Goal: Task Accomplishment & Management: Use online tool/utility

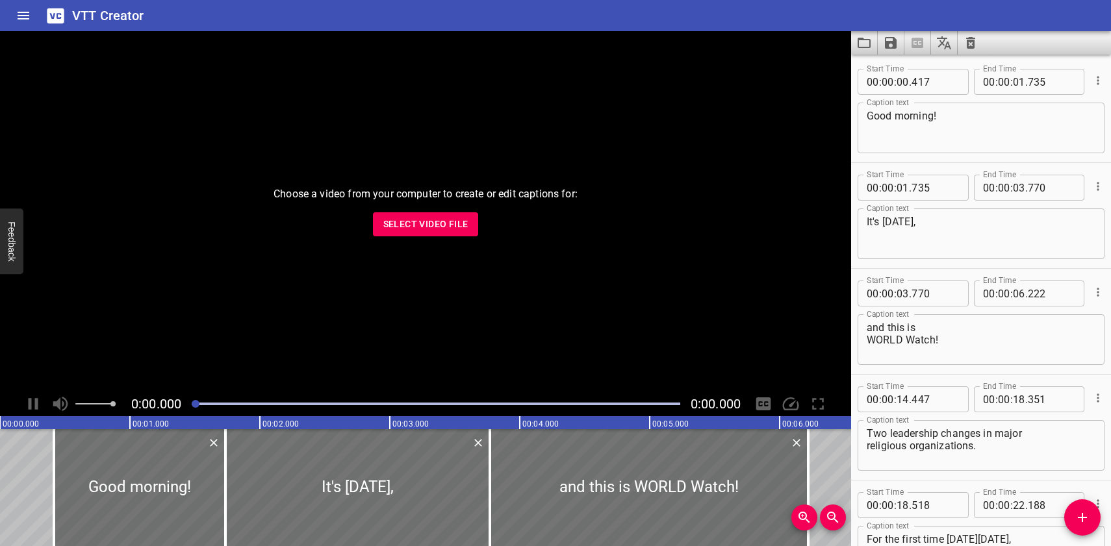
scroll to position [15354, 0]
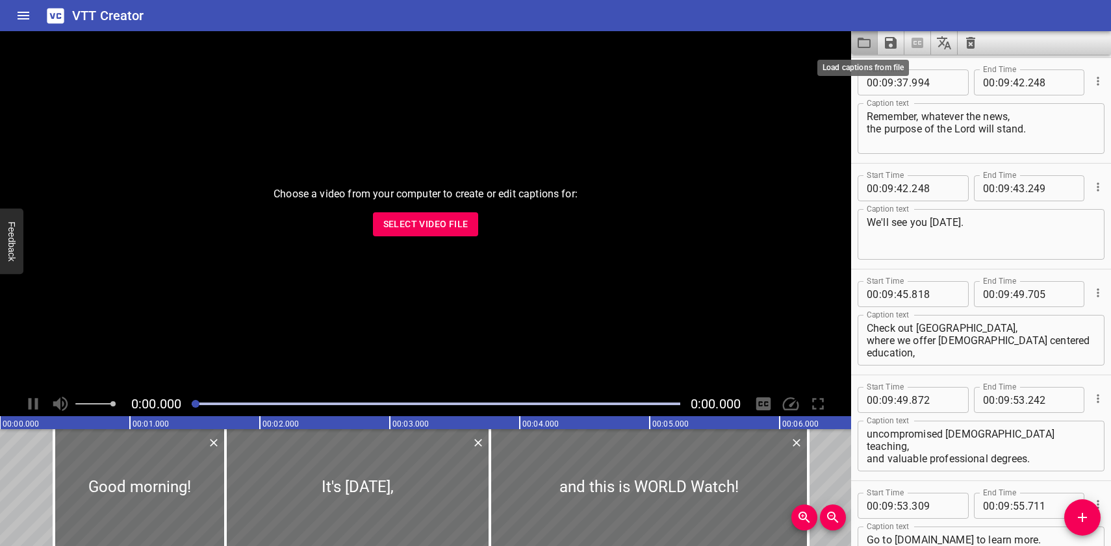
click at [866, 42] on icon "Load captions from file" at bounding box center [864, 43] width 16 height 16
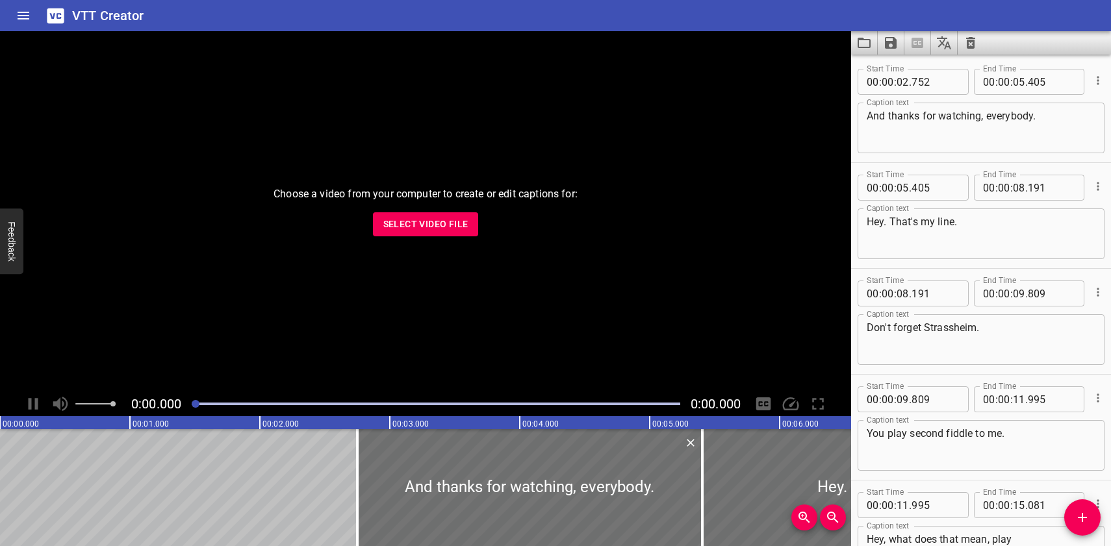
scroll to position [4553, 0]
type textarea "What in the word?"
click at [894, 42] on icon "Save captions to file" at bounding box center [891, 43] width 12 height 12
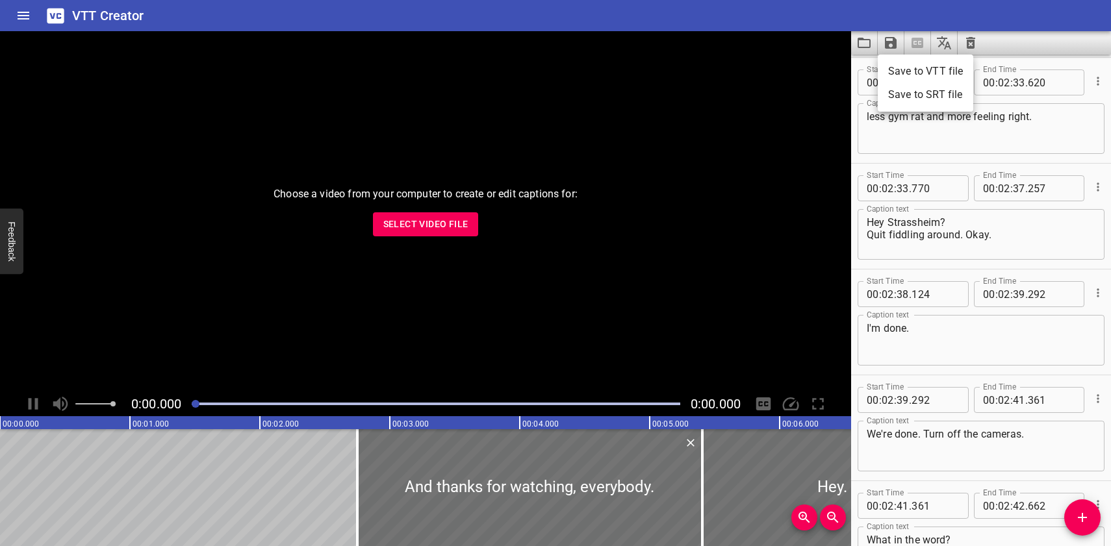
click at [897, 72] on li "Save to VTT file" at bounding box center [926, 71] width 96 height 23
click at [864, 45] on icon "Load captions from file" at bounding box center [864, 43] width 16 height 16
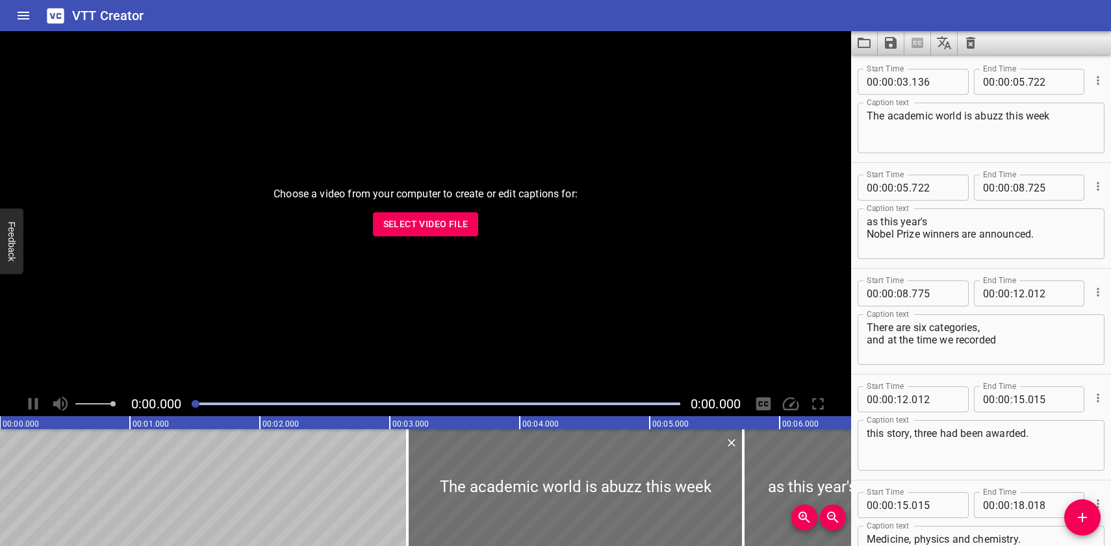
scroll to position [4341, 0]
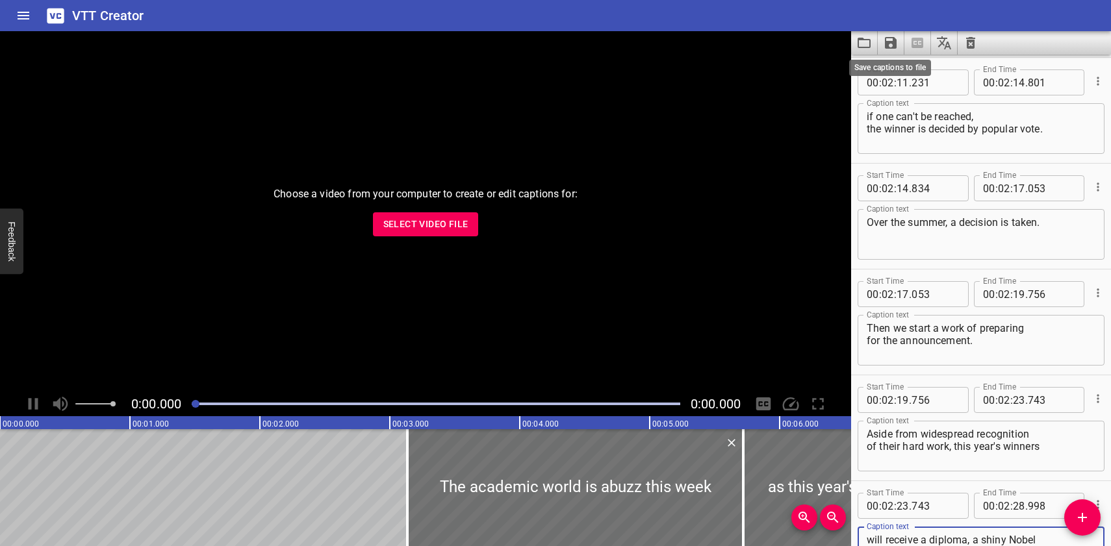
type textarea "will receive a diploma, a shiny Nobel Medal, and 11 million Swedish crowns."
click at [889, 43] on icon "Save captions to file" at bounding box center [891, 43] width 12 height 12
click at [897, 72] on li "Save to VTT file" at bounding box center [926, 71] width 96 height 23
click at [865, 40] on icon "Load captions from file" at bounding box center [864, 43] width 13 height 10
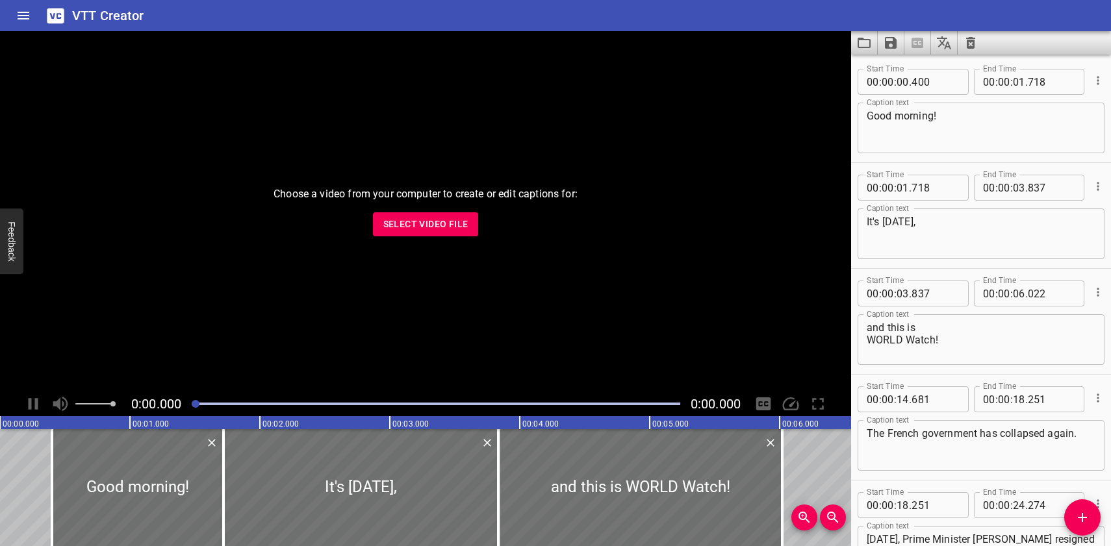
scroll to position [18320, 0]
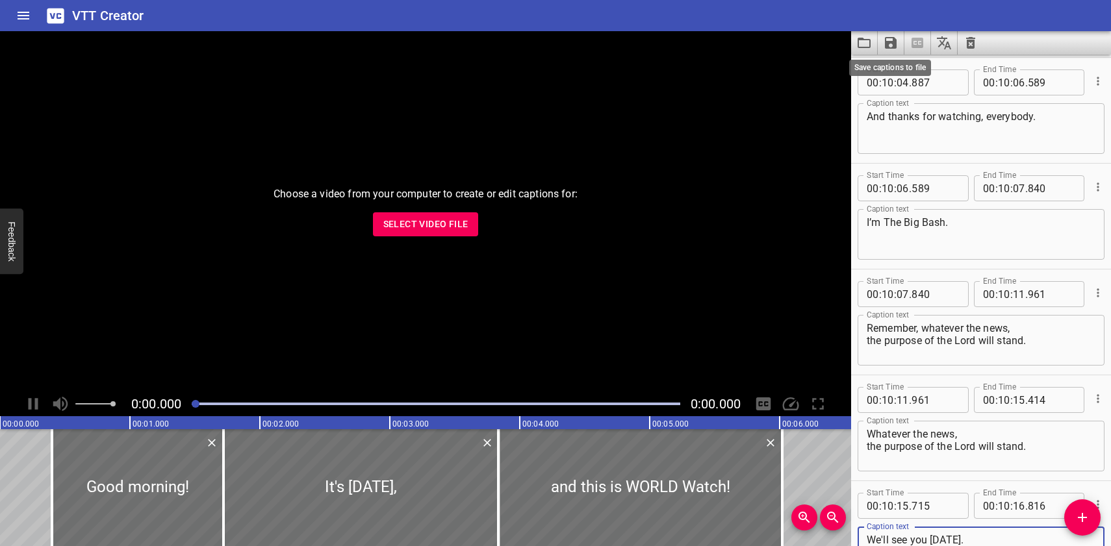
type textarea "We'll see you [DATE]."
click at [891, 42] on icon "Save captions to file" at bounding box center [891, 43] width 12 height 12
click at [900, 69] on li "Save to VTT file" at bounding box center [926, 71] width 96 height 23
click at [867, 41] on icon "Load captions from file" at bounding box center [864, 43] width 16 height 16
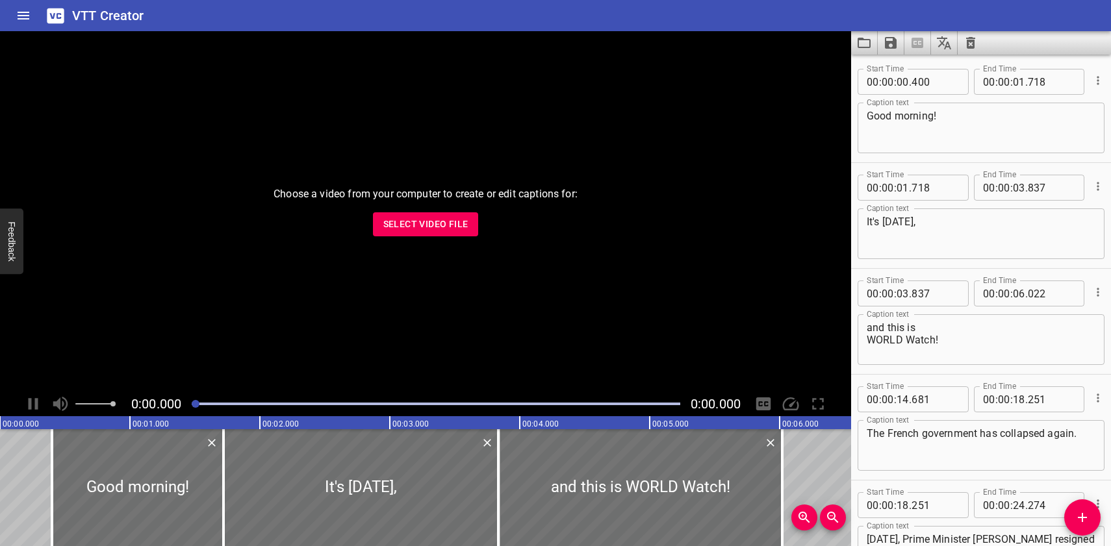
scroll to position [18214, 0]
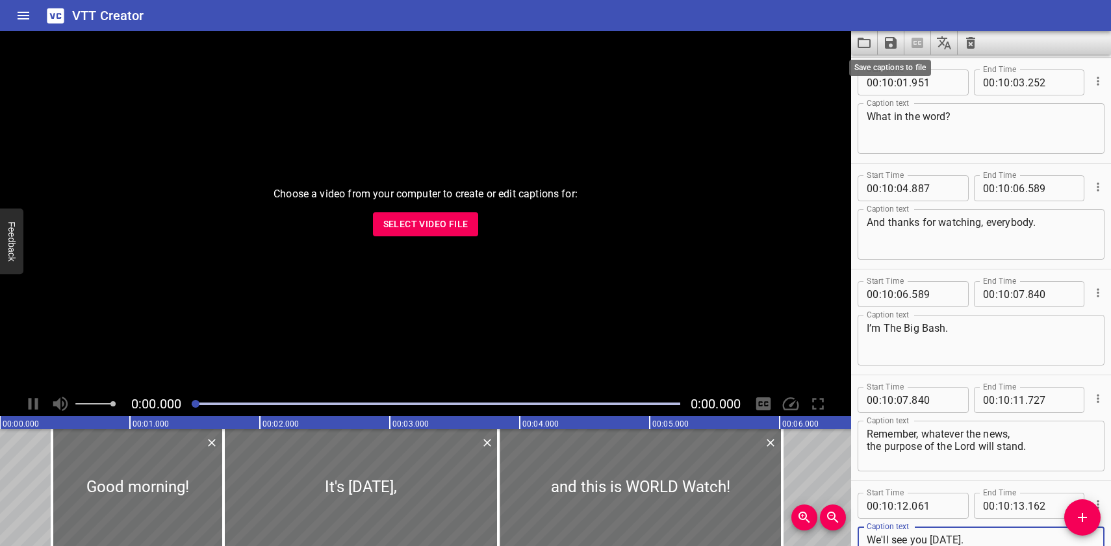
type textarea "We'll see you [DATE]."
click at [895, 45] on icon "Save captions to file" at bounding box center [891, 43] width 12 height 12
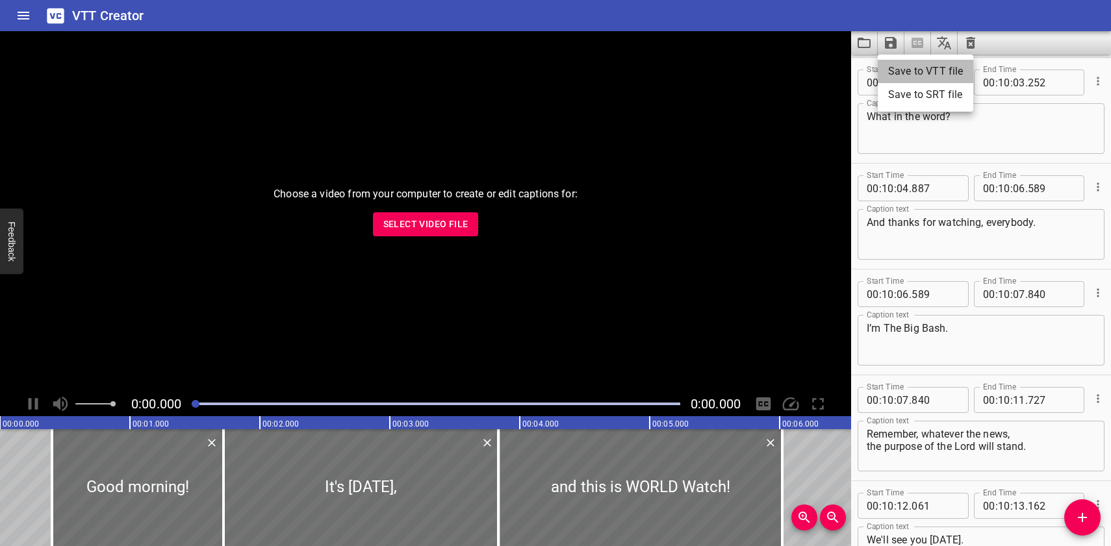
click at [893, 68] on li "Save to VTT file" at bounding box center [926, 71] width 96 height 23
